Goal: Navigation & Orientation: Find specific page/section

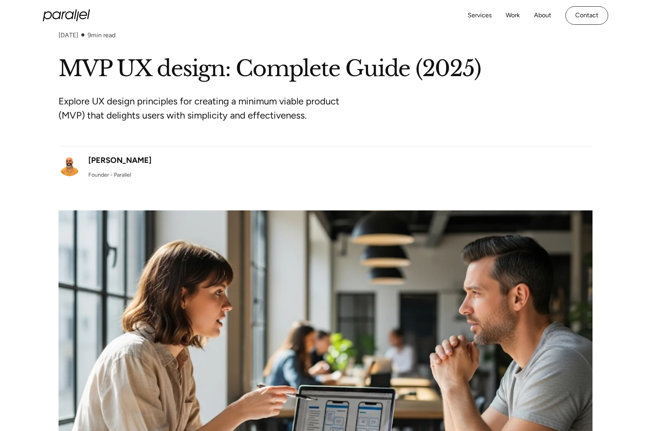
scroll to position [33, 0]
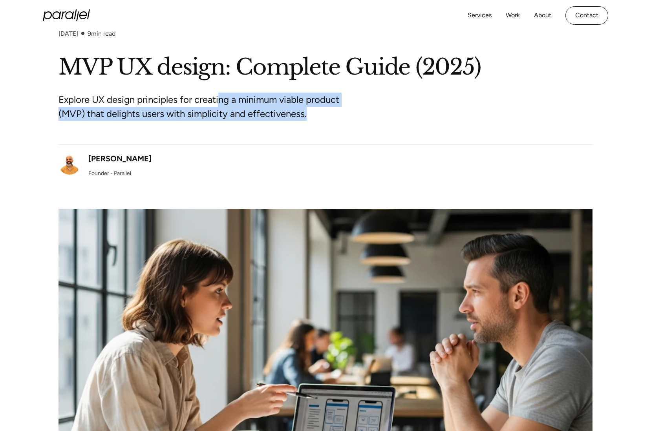
drag, startPoint x: 218, startPoint y: 102, endPoint x: 341, endPoint y: 120, distance: 124.3
click at [341, 120] on p "Explore UX design principles for creating a minimum viable product (MVP) that d…" at bounding box center [206, 107] width 295 height 28
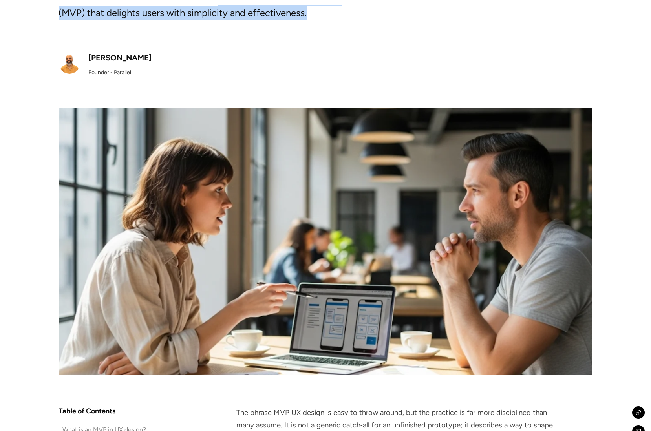
scroll to position [0, 0]
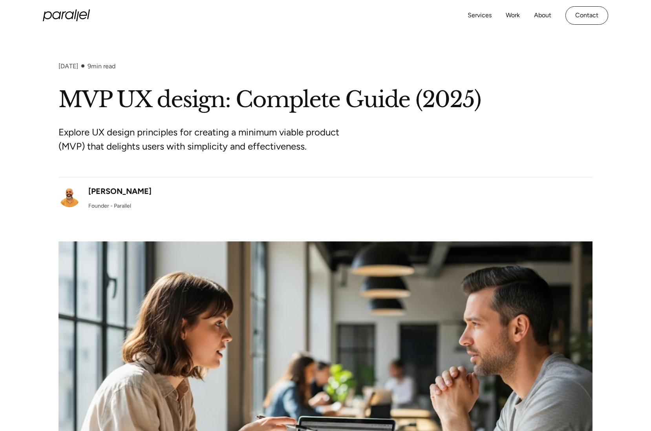
click at [67, 8] on div "Services Work About Careers Contact LinkedIn Twitter (X)" at bounding box center [326, 15] width 566 height 31
click at [68, 15] on icon "home" at bounding box center [66, 15] width 47 height 12
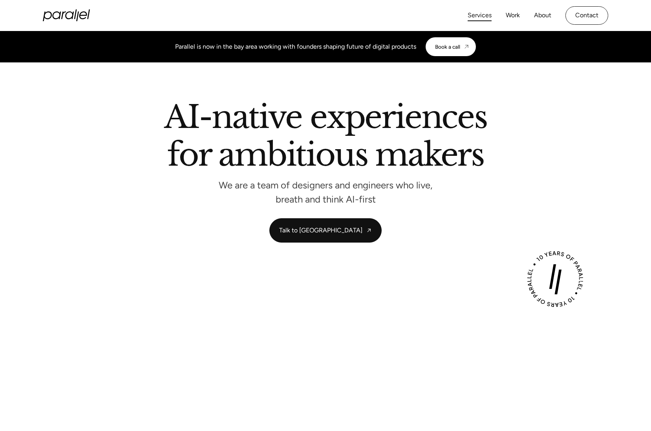
click at [480, 15] on link "Services" at bounding box center [480, 15] width 24 height 11
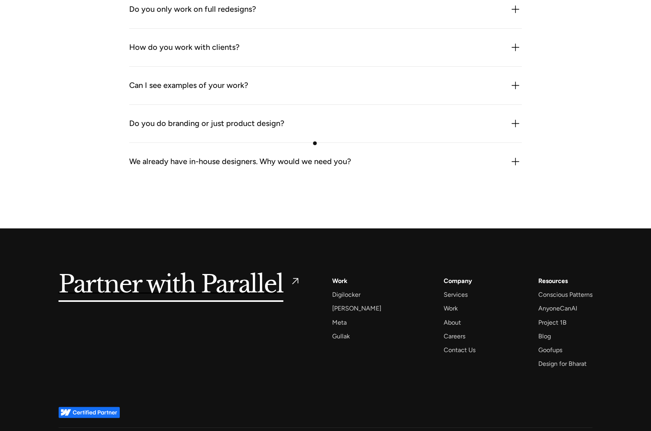
scroll to position [2406, 0]
